Goal: Complete application form: Complete application form

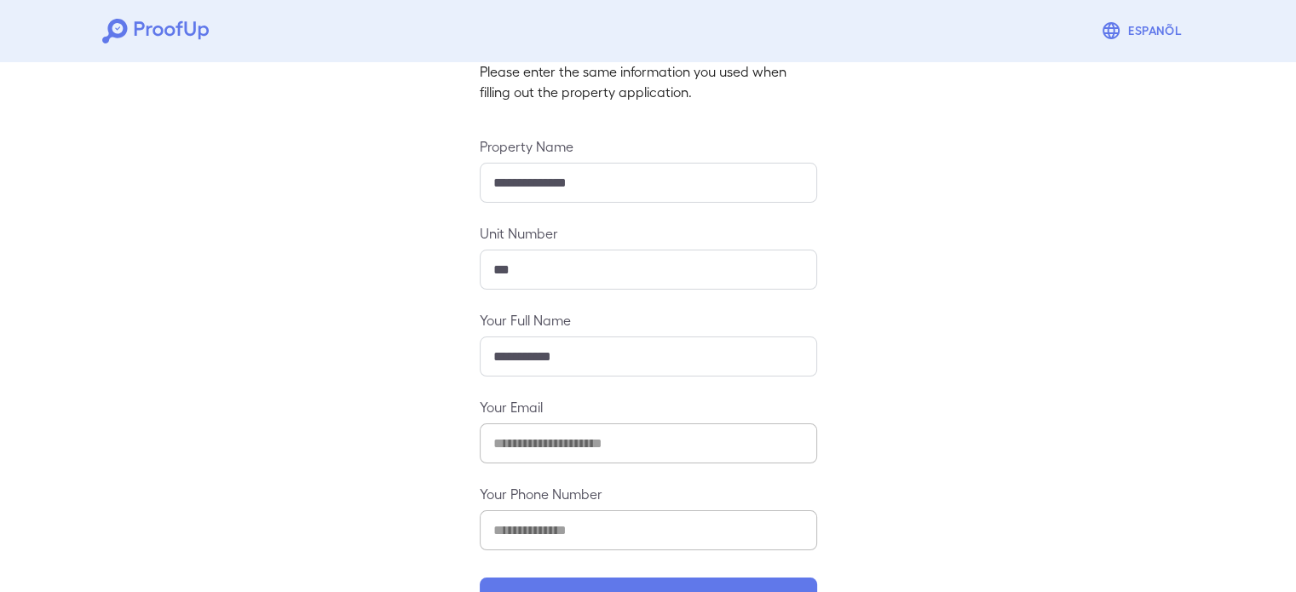
scroll to position [170, 0]
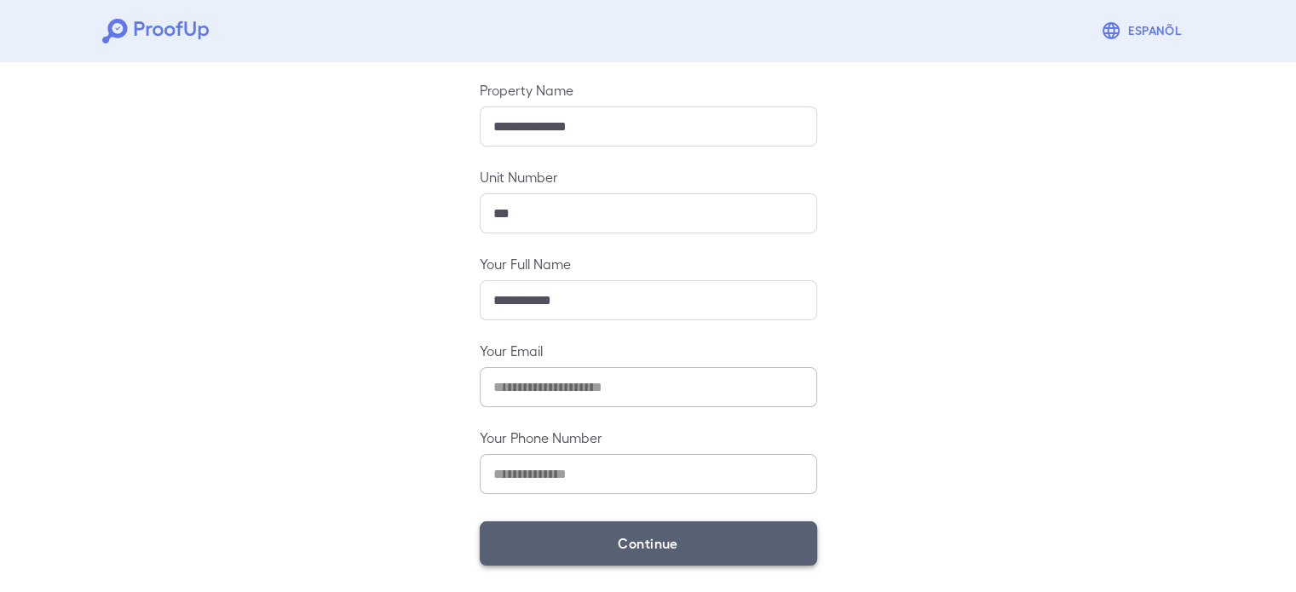
click at [648, 544] on button "Continue" at bounding box center [648, 543] width 337 height 44
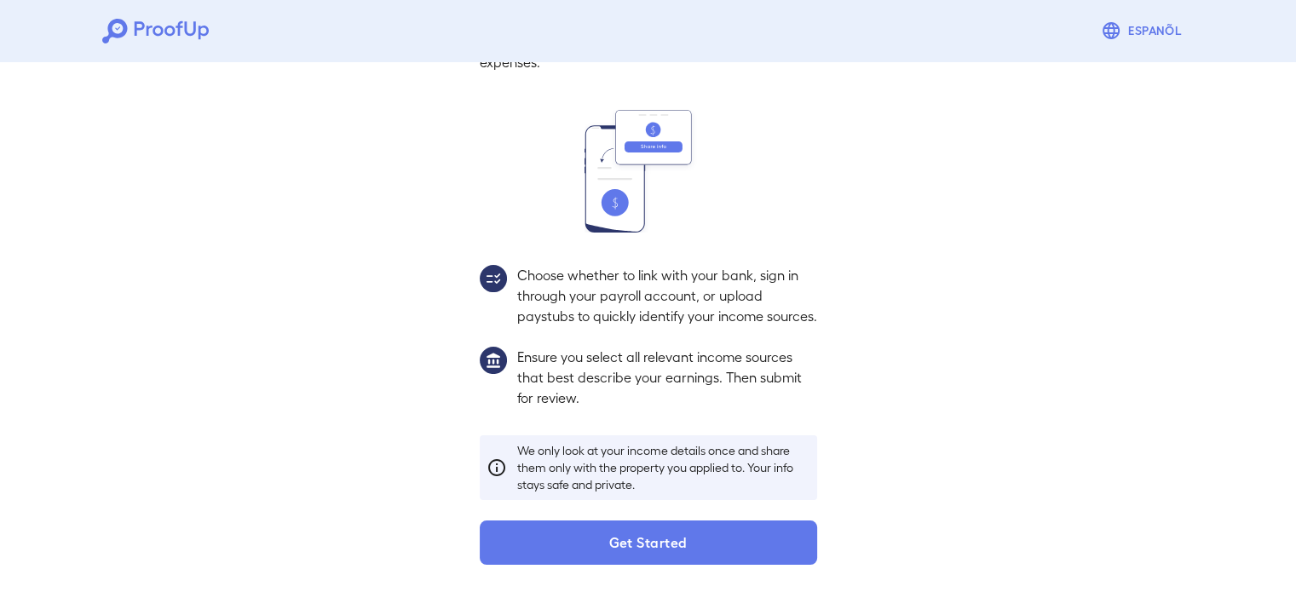
scroll to position [155, 0]
click at [688, 517] on div "Income Verification In this step, you'll share your income sources with us to h…" at bounding box center [648, 261] width 378 height 608
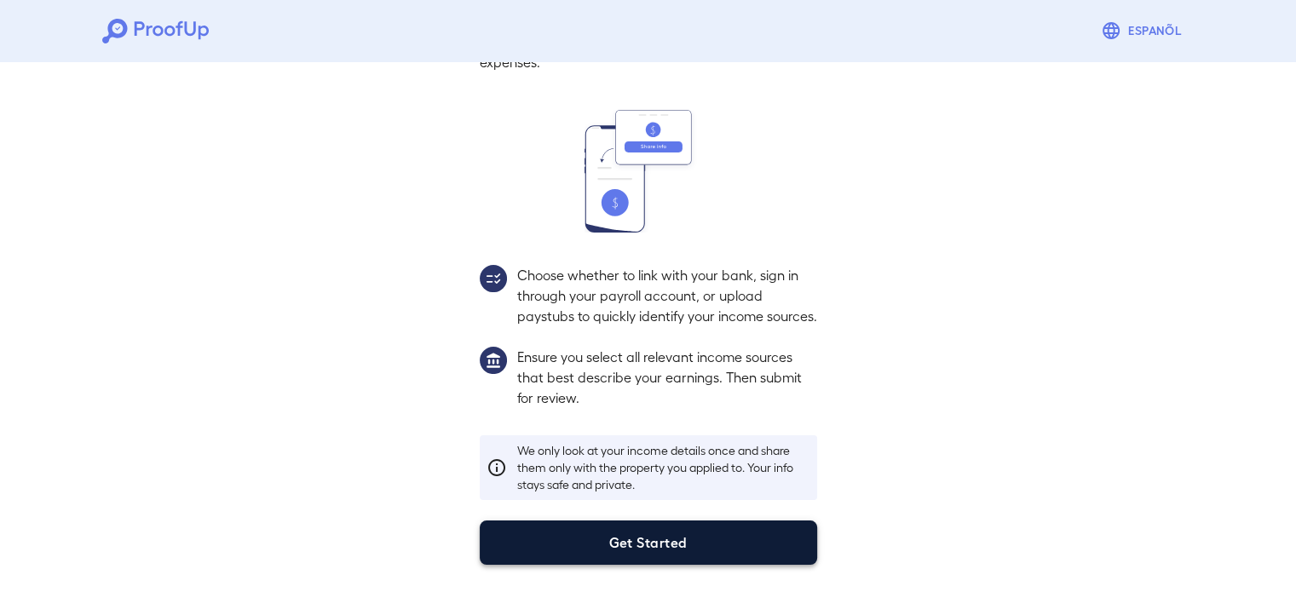
click at [688, 521] on button "Get Started" at bounding box center [648, 543] width 337 height 44
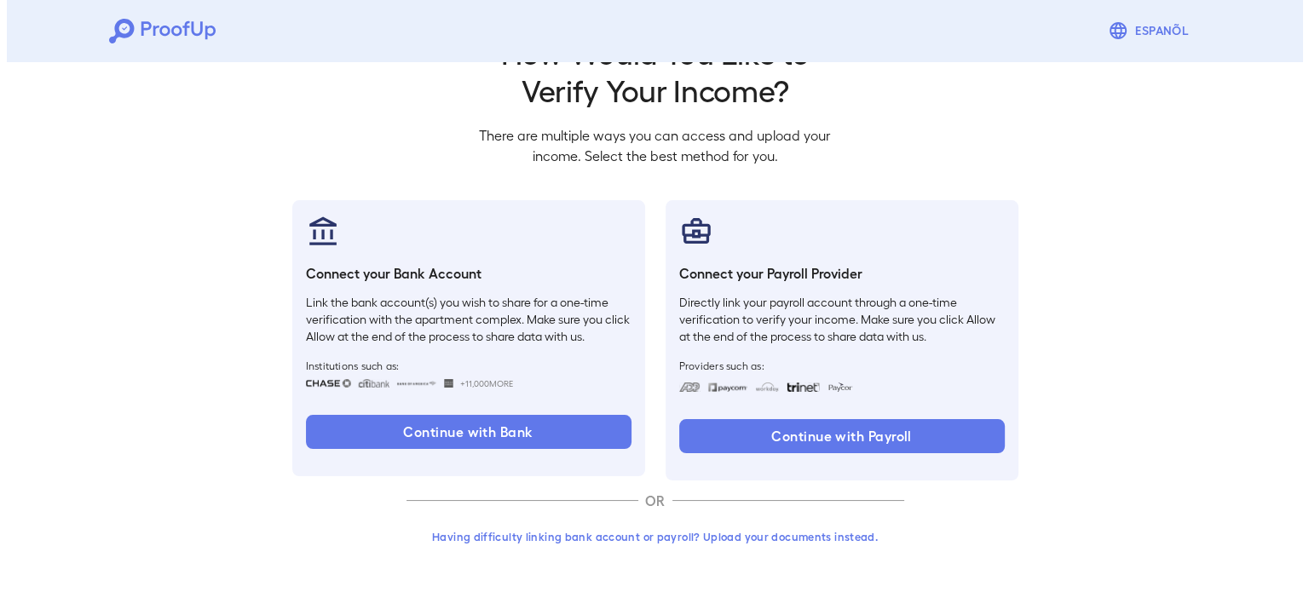
scroll to position [58, 0]
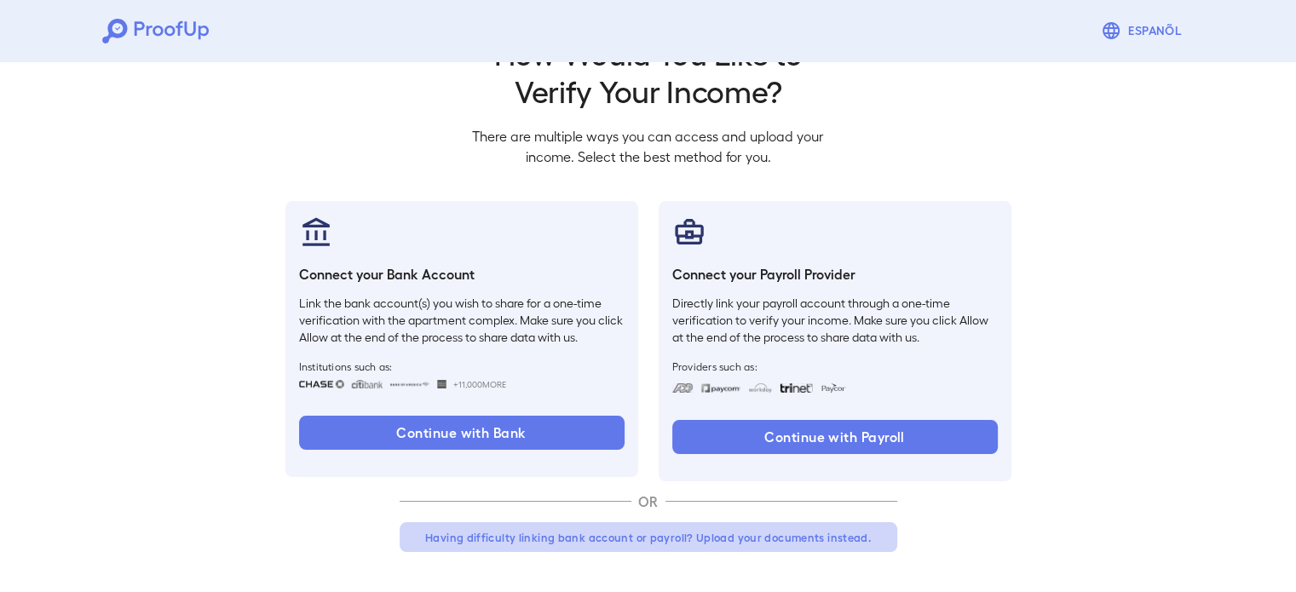
click at [690, 543] on button "Having difficulty linking bank account or payroll? Upload your documents instea…" at bounding box center [649, 537] width 498 height 31
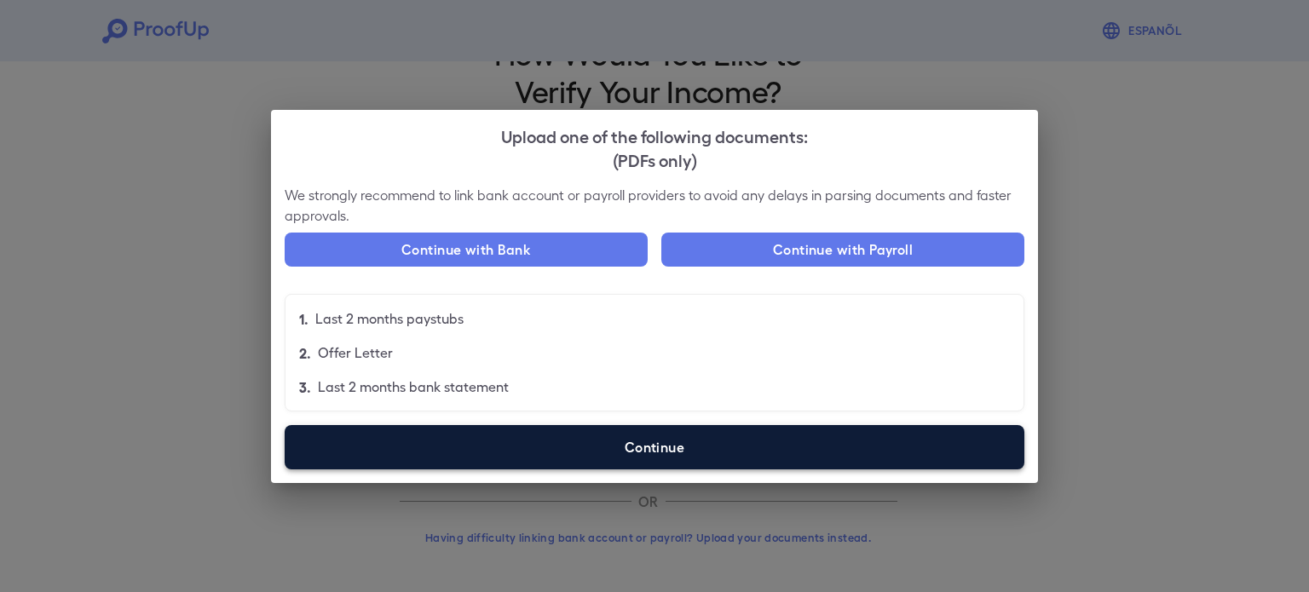
click at [561, 454] on label "Continue" at bounding box center [655, 447] width 740 height 44
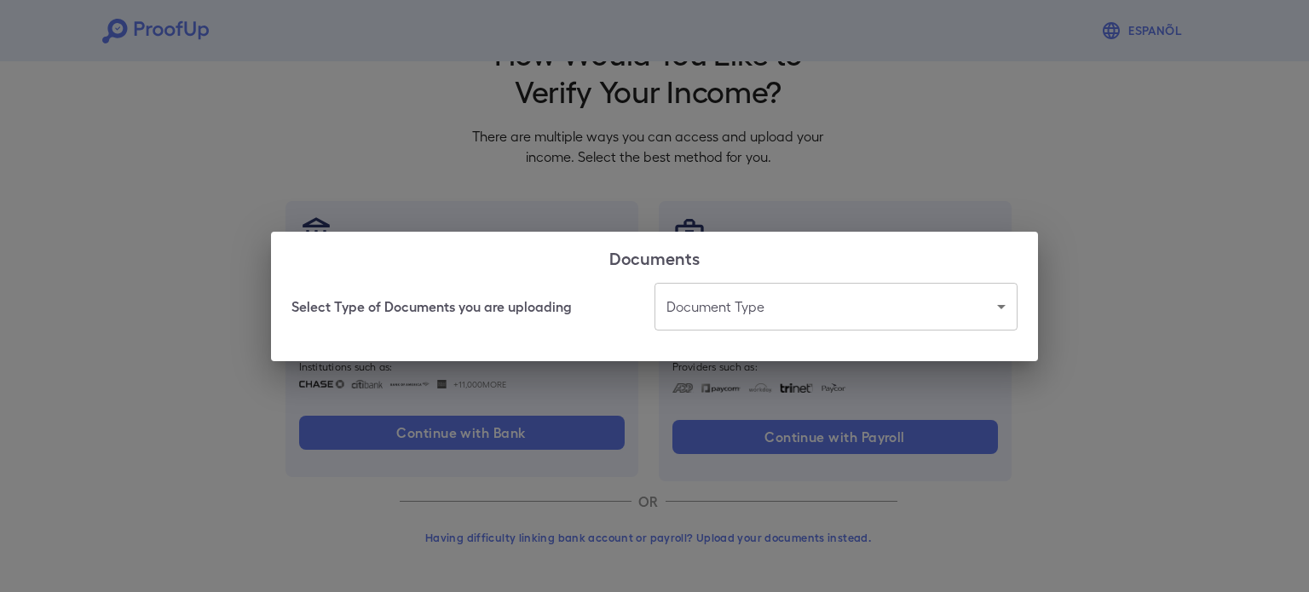
click at [738, 316] on body "Espanõl Go back How Would You Like to Verify Your Income? There are multiple wa…" at bounding box center [654, 267] width 1309 height 651
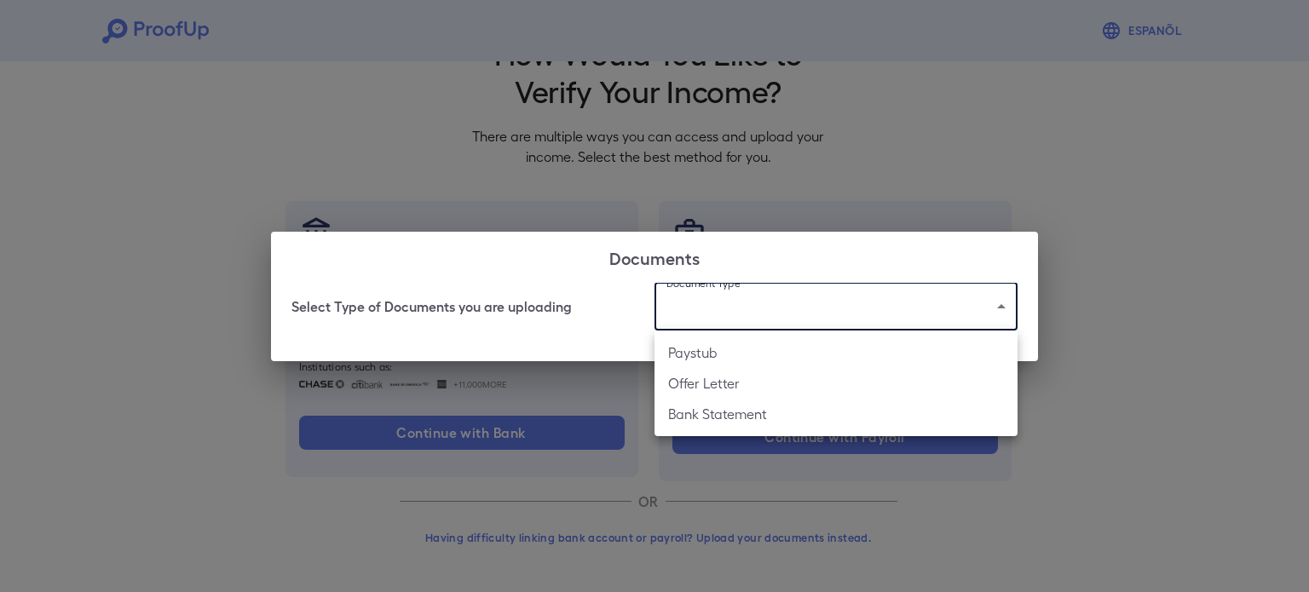
click at [730, 364] on li "Paystub" at bounding box center [835, 352] width 363 height 31
type input "*******"
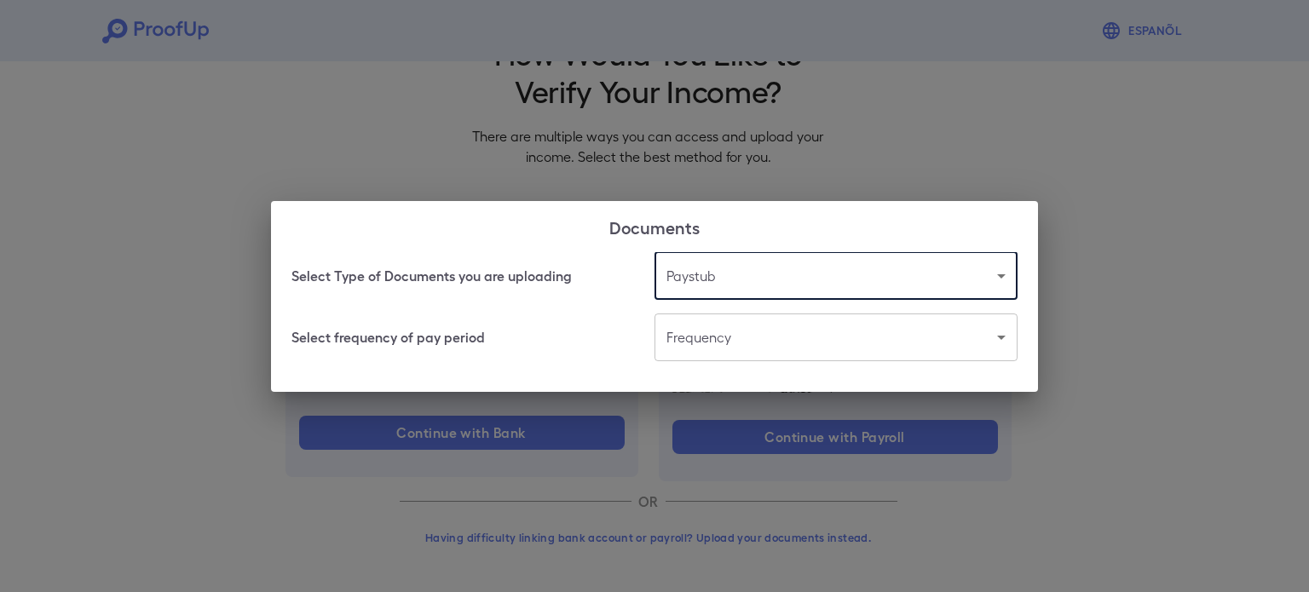
click at [740, 341] on body "Espanõl Go back How Would You Like to Verify Your Income? There are multiple wa…" at bounding box center [654, 267] width 1309 height 651
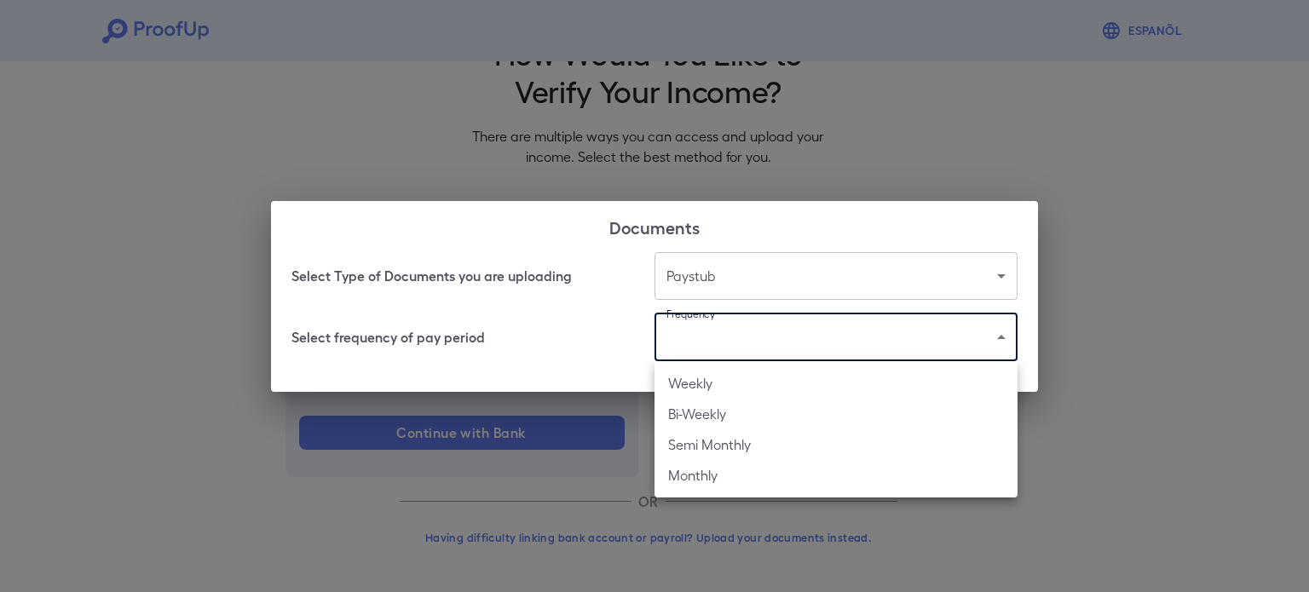
click at [746, 393] on li "Weekly" at bounding box center [835, 383] width 363 height 31
type input "******"
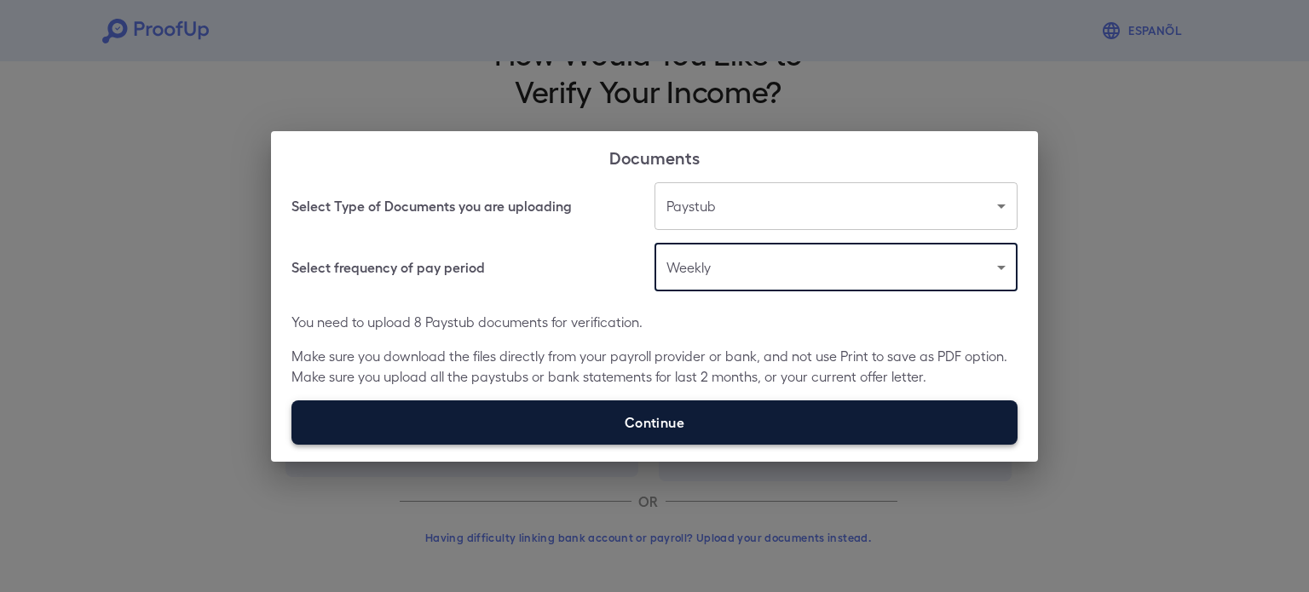
click at [660, 422] on label "Continue" at bounding box center [654, 422] width 726 height 44
click at [292, 444] on input "Continue" at bounding box center [291, 444] width 1 height 1
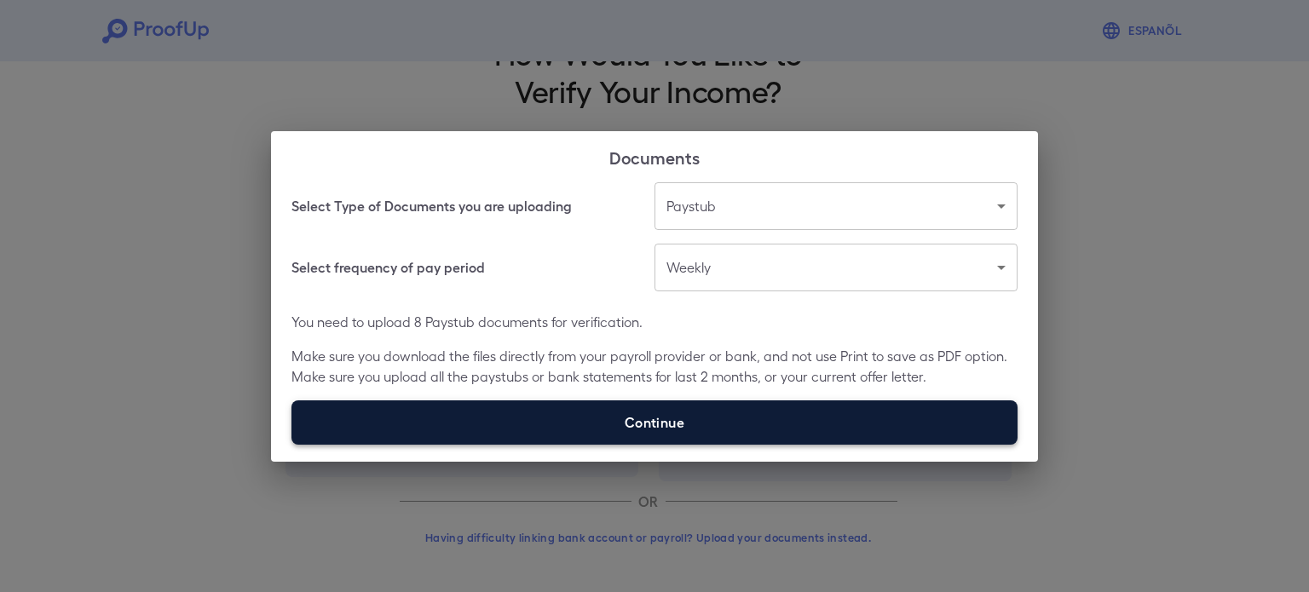
type input "**********"
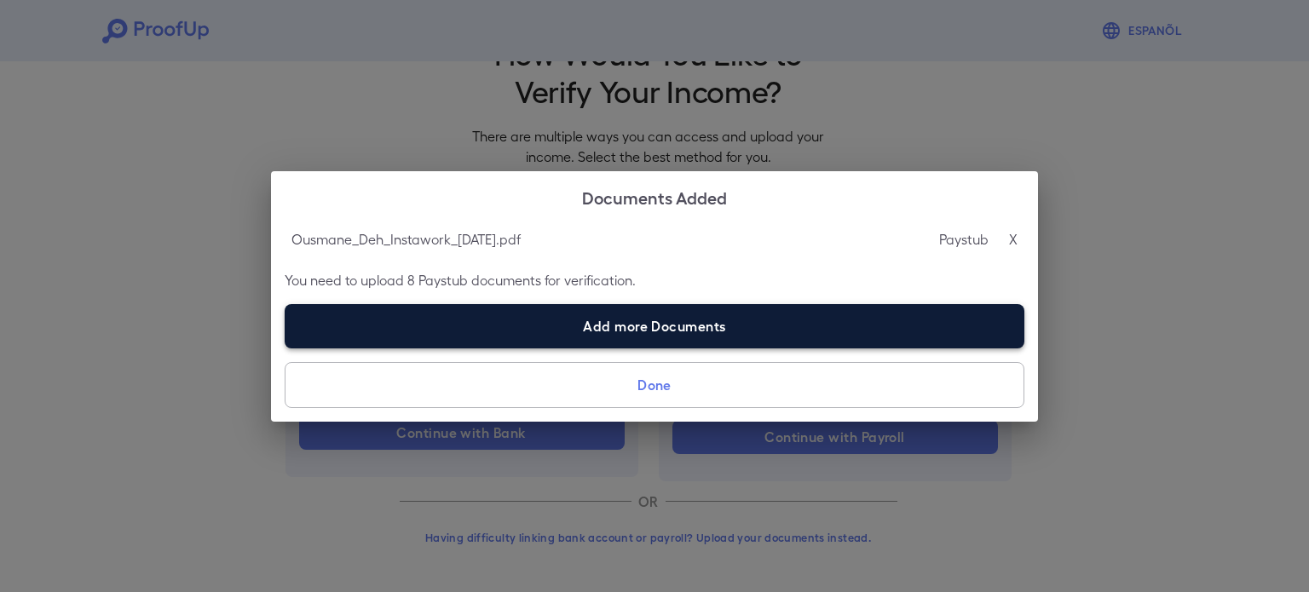
click at [700, 318] on label "Add more Documents" at bounding box center [655, 326] width 740 height 44
click at [285, 348] on input "Add more Documents" at bounding box center [285, 348] width 1 height 1
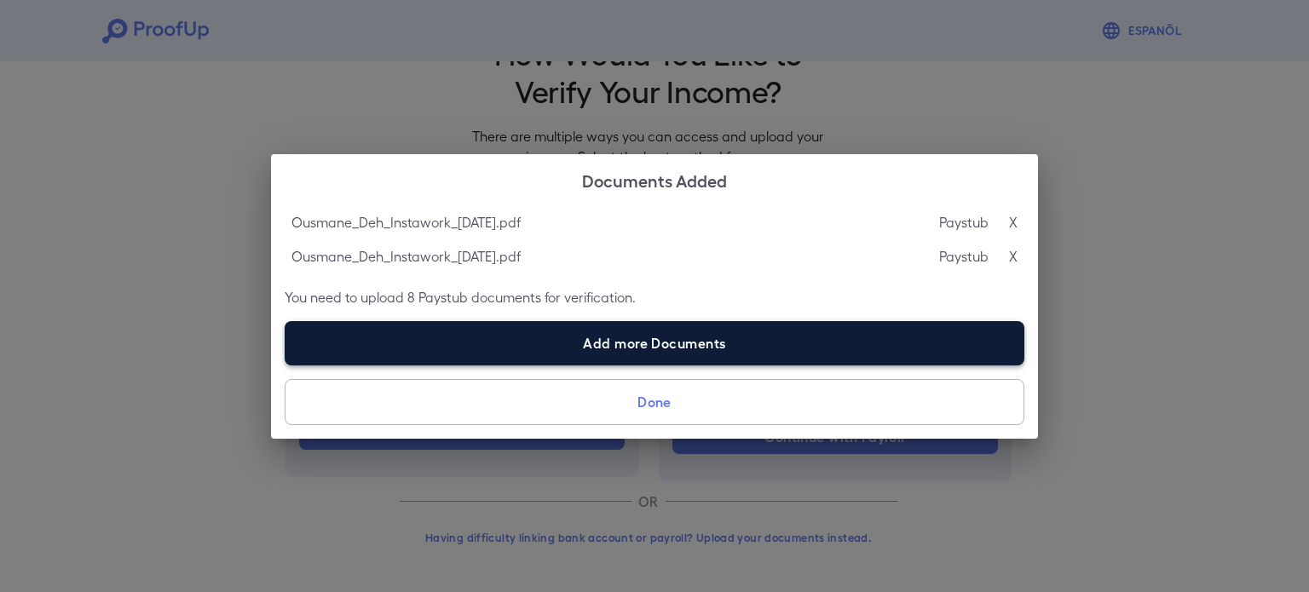
click at [779, 348] on label "Add more Documents" at bounding box center [655, 343] width 740 height 44
click at [285, 365] on input "Add more Documents" at bounding box center [285, 365] width 1 height 1
type input "**********"
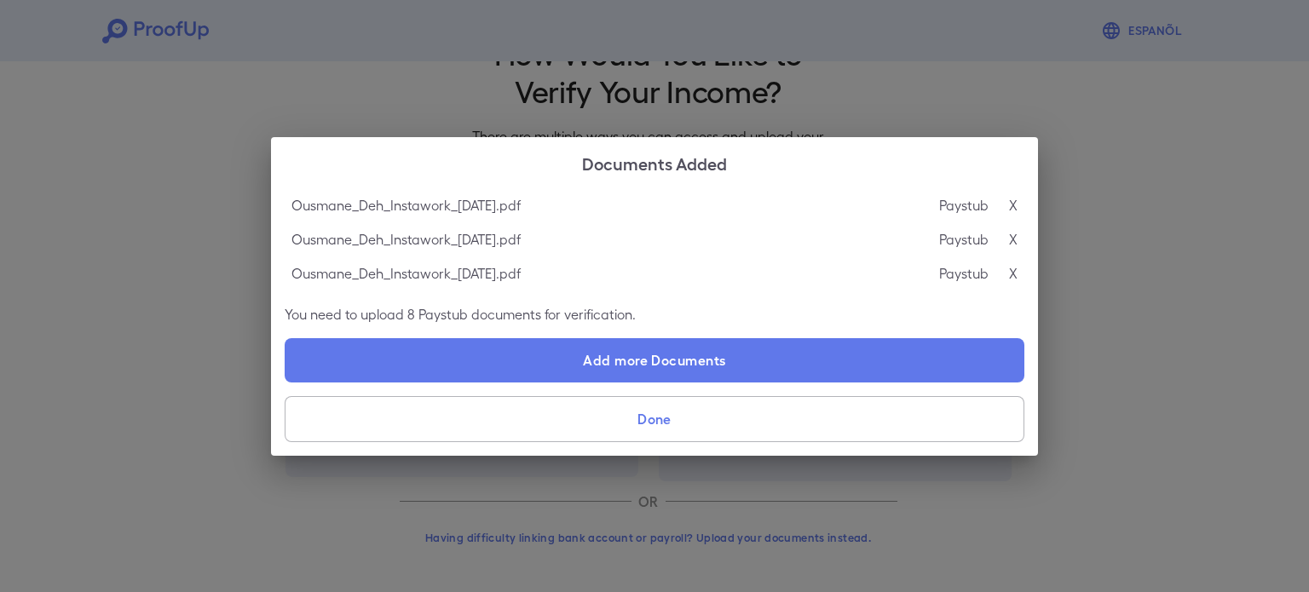
click at [738, 416] on button "Done" at bounding box center [655, 419] width 740 height 46
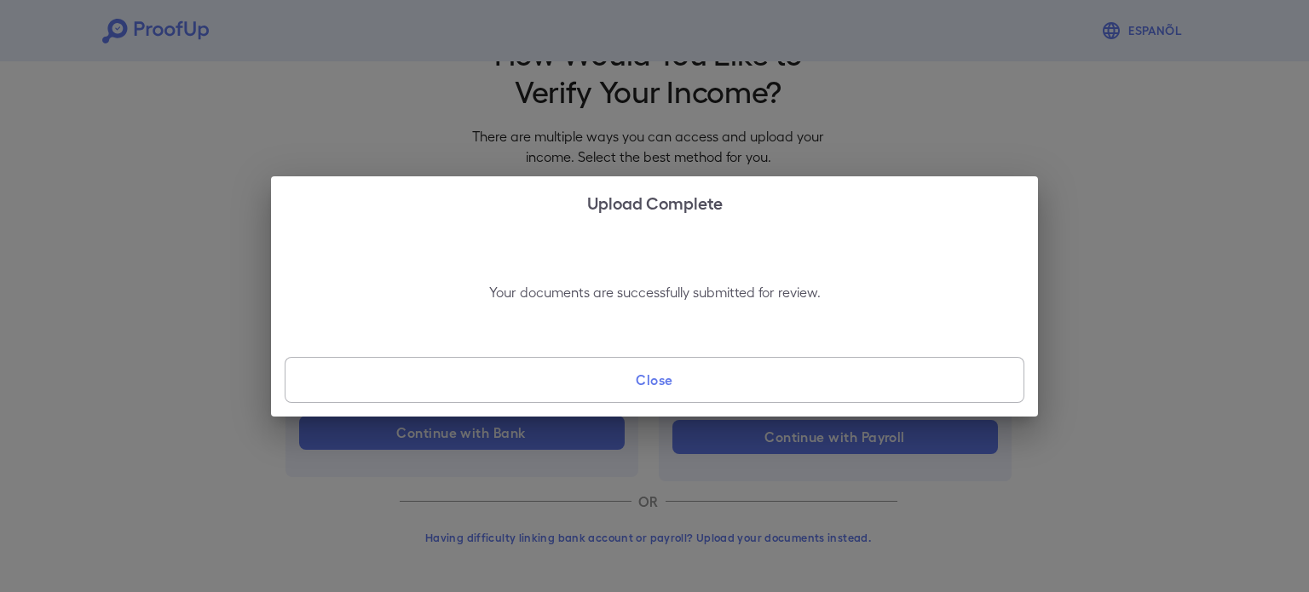
click at [648, 383] on button "Close" at bounding box center [655, 380] width 740 height 46
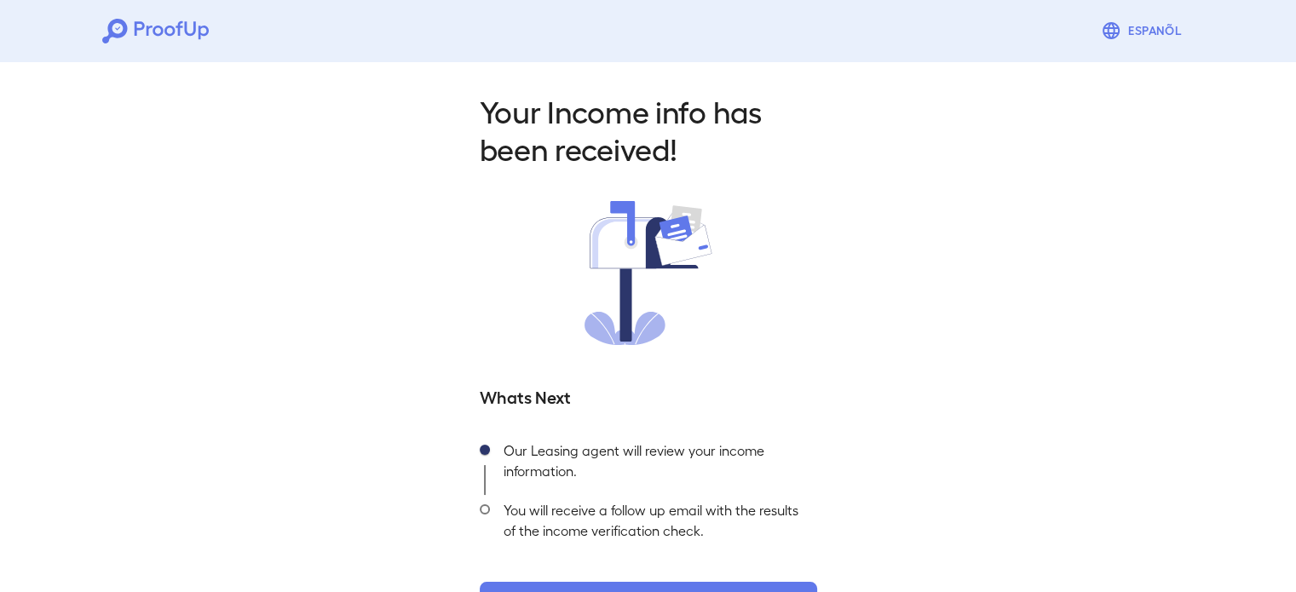
click at [195, 385] on div "Your Income info has been received! Whats Next Our Leasing agent will review yo…" at bounding box center [648, 354] width 1296 height 599
click at [303, 404] on div "Your Income info has been received! Whats Next Our Leasing agent will review yo…" at bounding box center [648, 354] width 1296 height 599
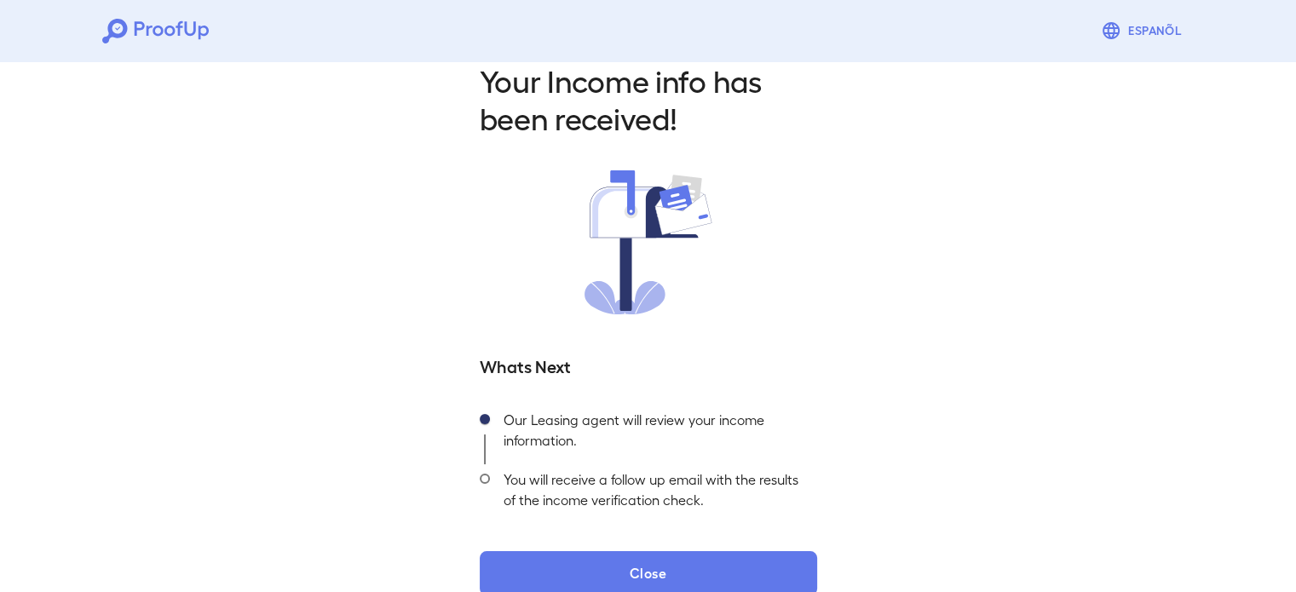
scroll to position [60, 0]
